Goal: Navigation & Orientation: Find specific page/section

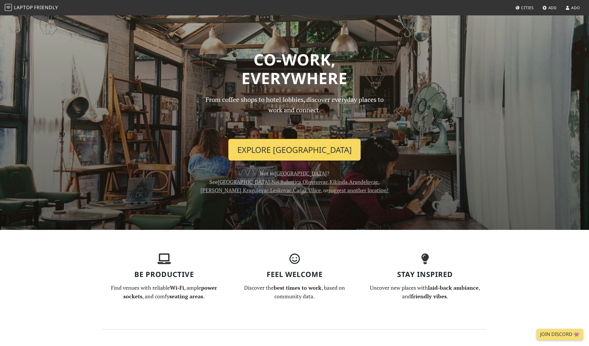
click at [289, 161] on link "Explore Belgrade" at bounding box center [294, 150] width 132 height 22
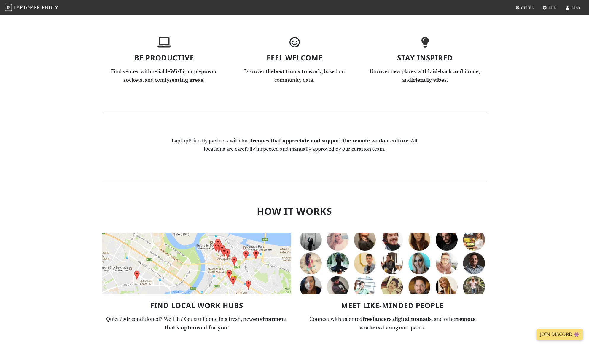
scroll to position [256, 0]
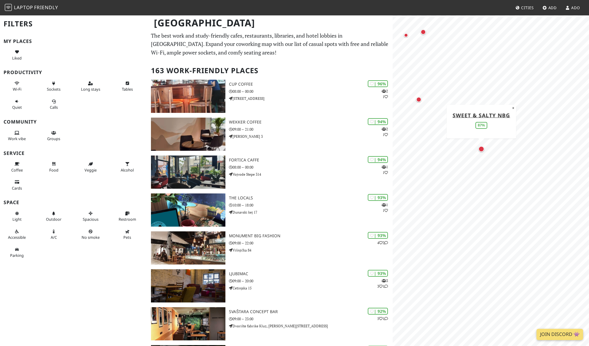
click at [482, 152] on div "Map marker" at bounding box center [481, 149] width 6 height 6
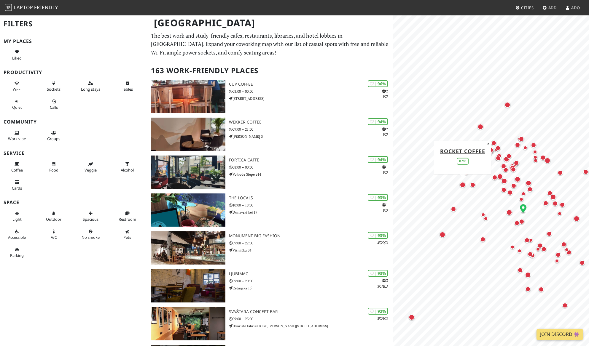
click at [462, 188] on div "Map marker" at bounding box center [463, 185] width 6 height 6
click at [462, 187] on div "Map marker" at bounding box center [463, 185] width 6 height 6
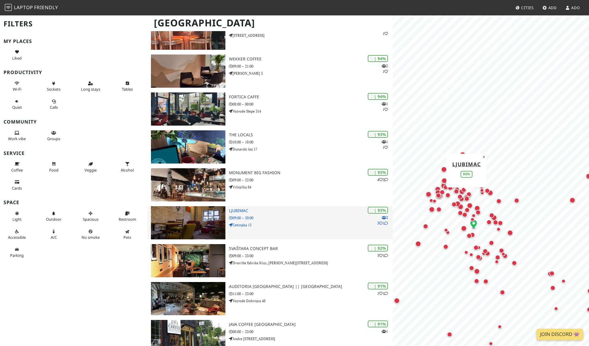
click at [218, 240] on img at bounding box center [188, 222] width 75 height 33
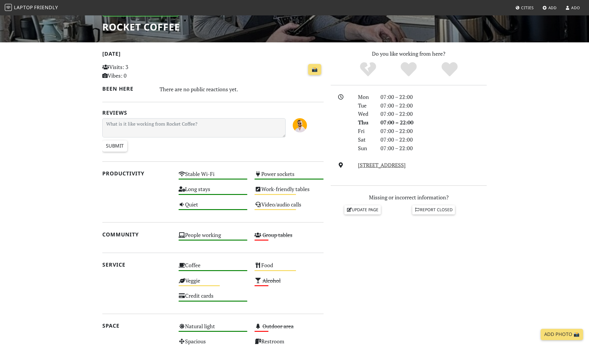
scroll to position [136, 0]
